Goal: Information Seeking & Learning: Learn about a topic

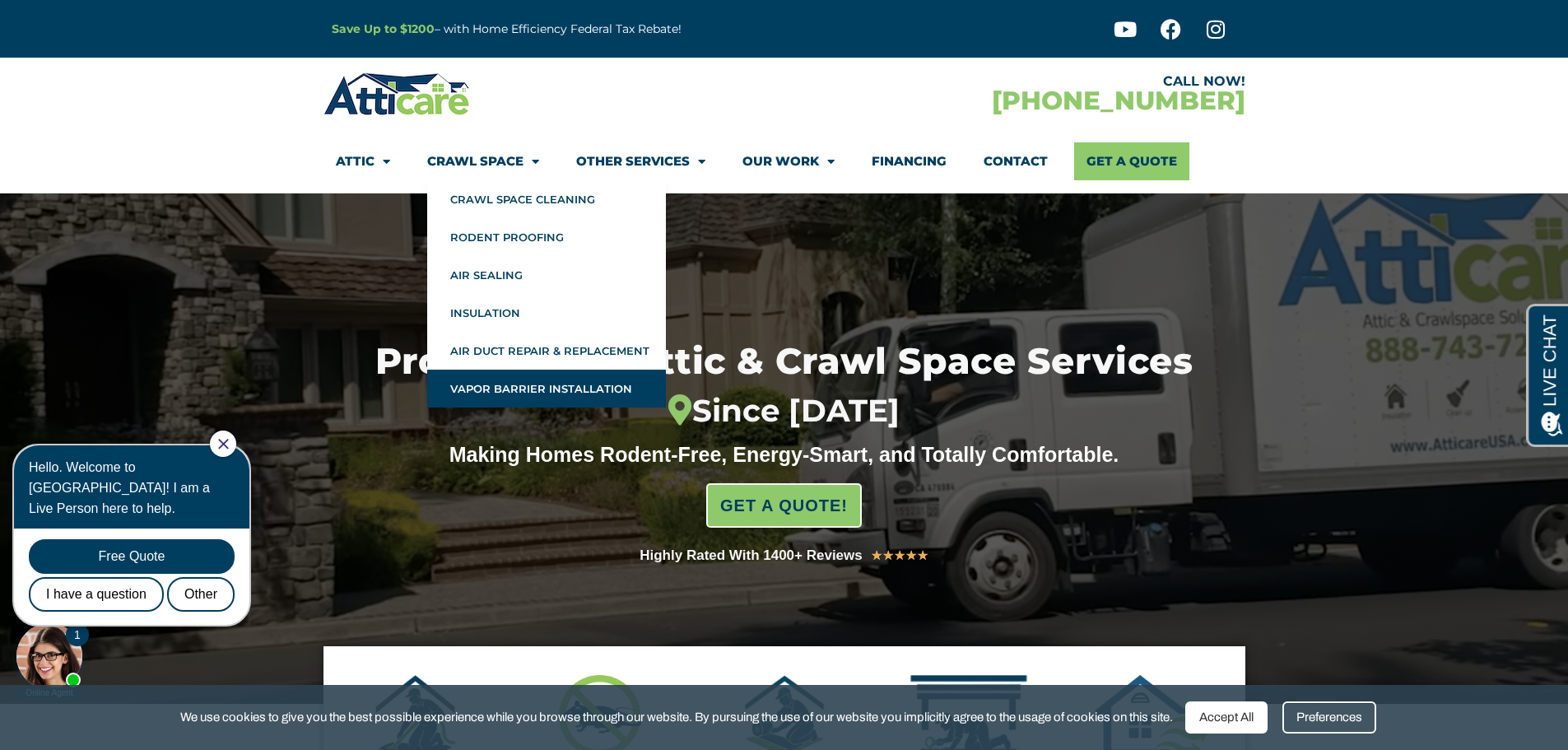
click at [505, 390] on link "Vapor Barrier Installation" at bounding box center [547, 388] width 239 height 38
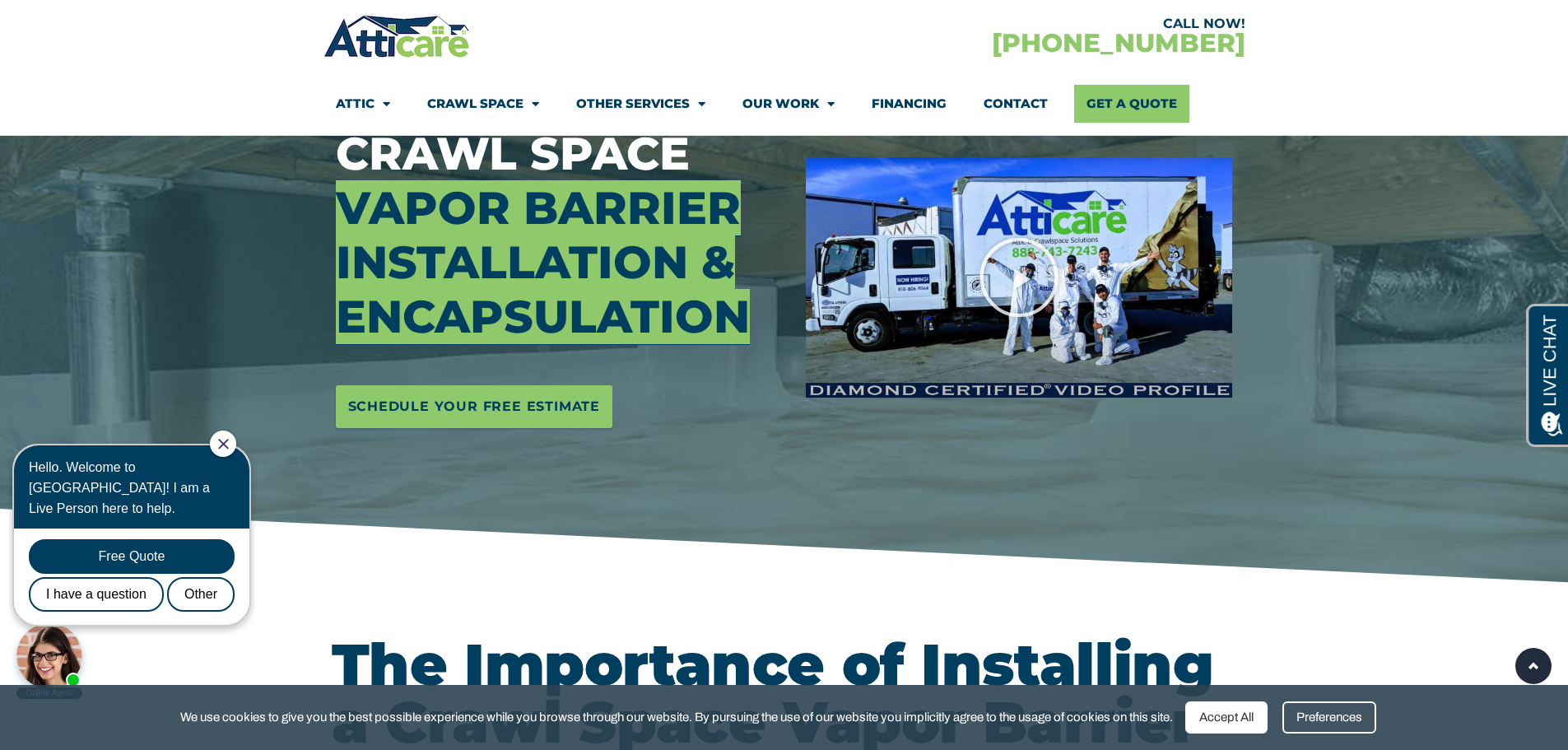
scroll to position [165, 0]
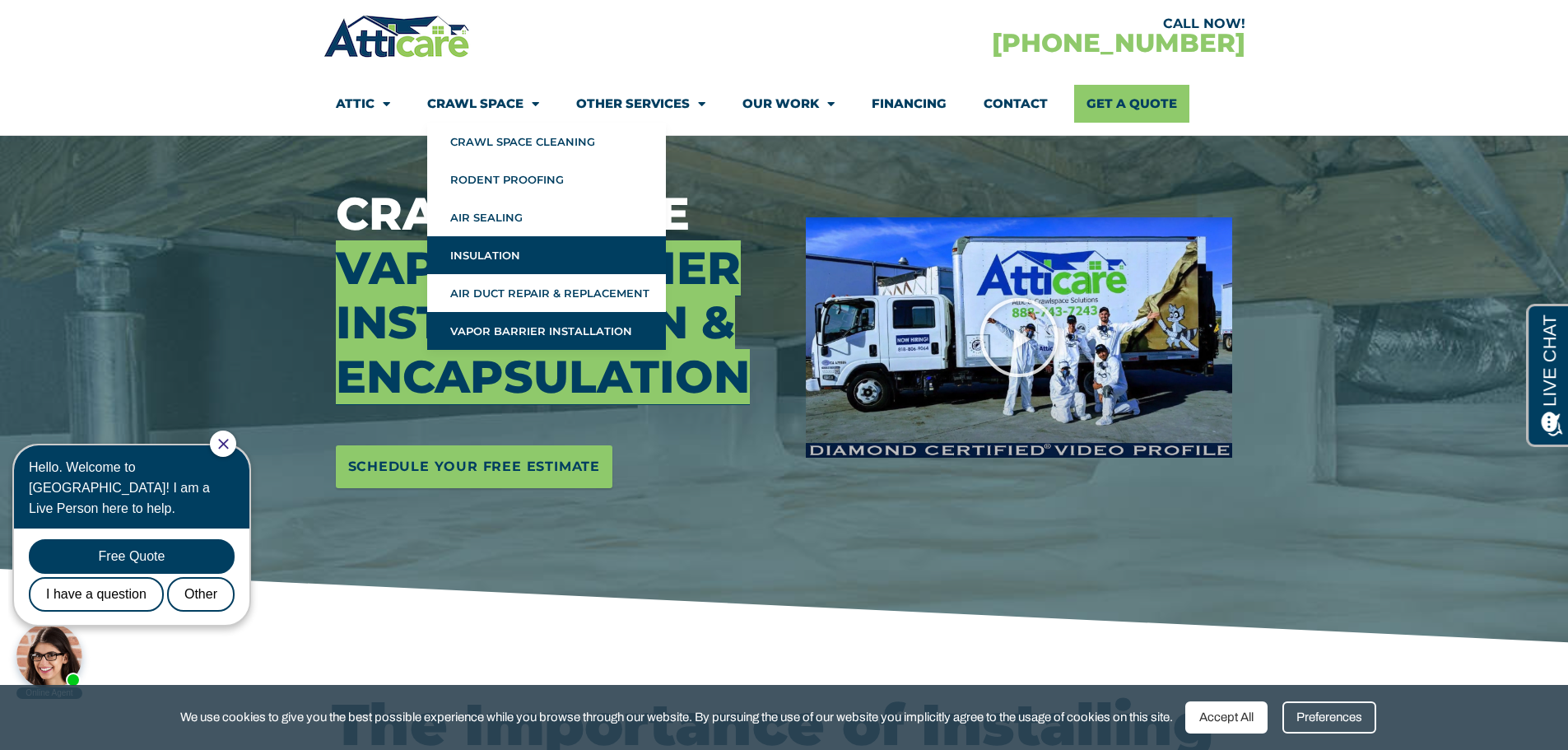
click at [480, 260] on link "Insulation" at bounding box center [547, 255] width 239 height 38
